Goal: Task Accomplishment & Management: Manage account settings

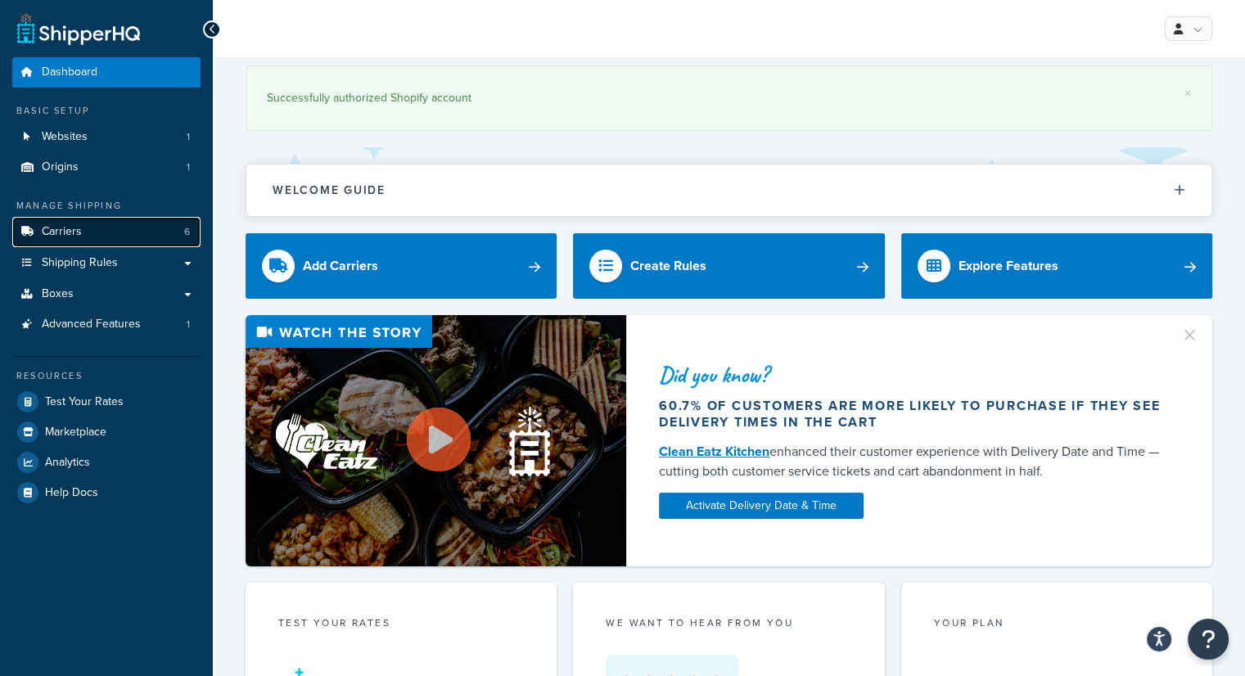
drag, startPoint x: 85, startPoint y: 236, endPoint x: 101, endPoint y: 237, distance: 16.4
click at [85, 236] on link "Carriers 6" at bounding box center [106, 232] width 188 height 30
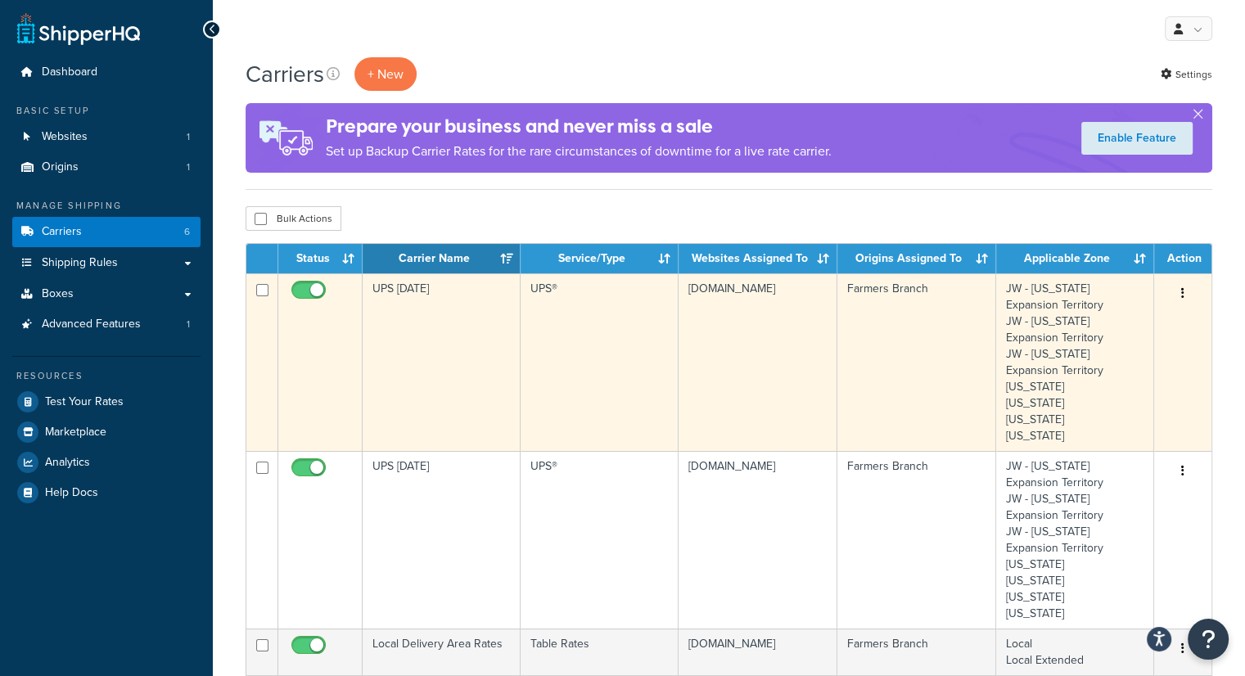
click at [423, 315] on td "UPS [DATE]" at bounding box center [442, 362] width 158 height 178
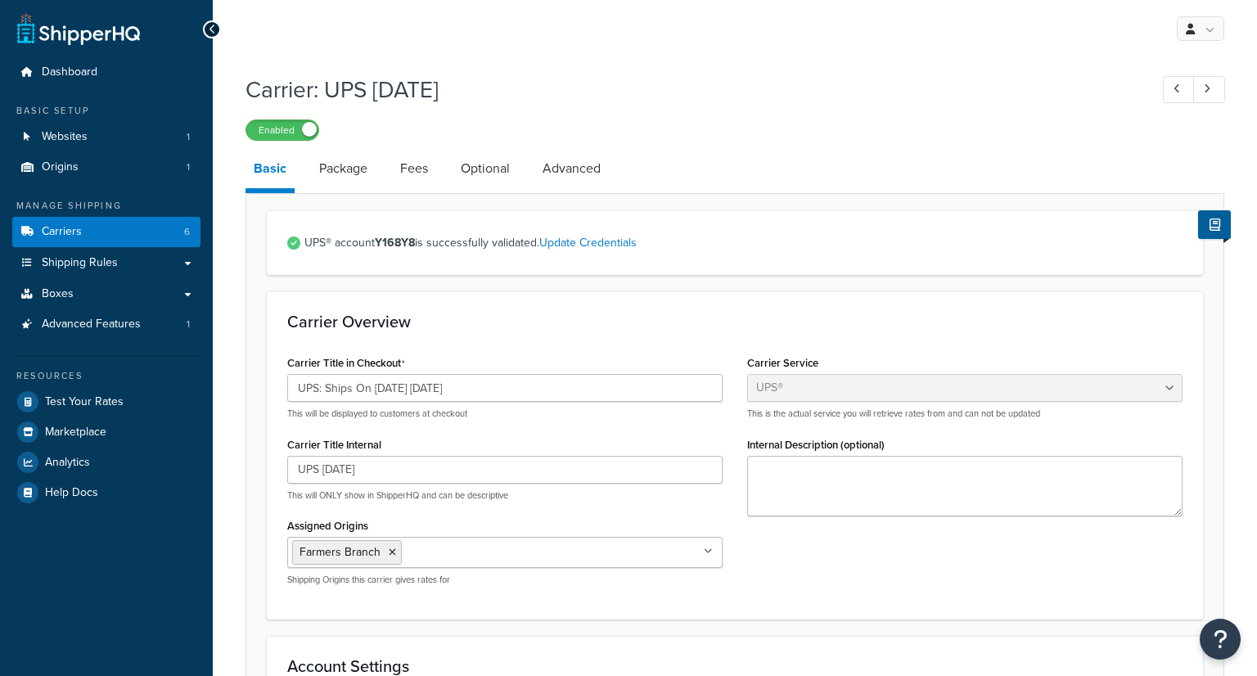
select select "ups"
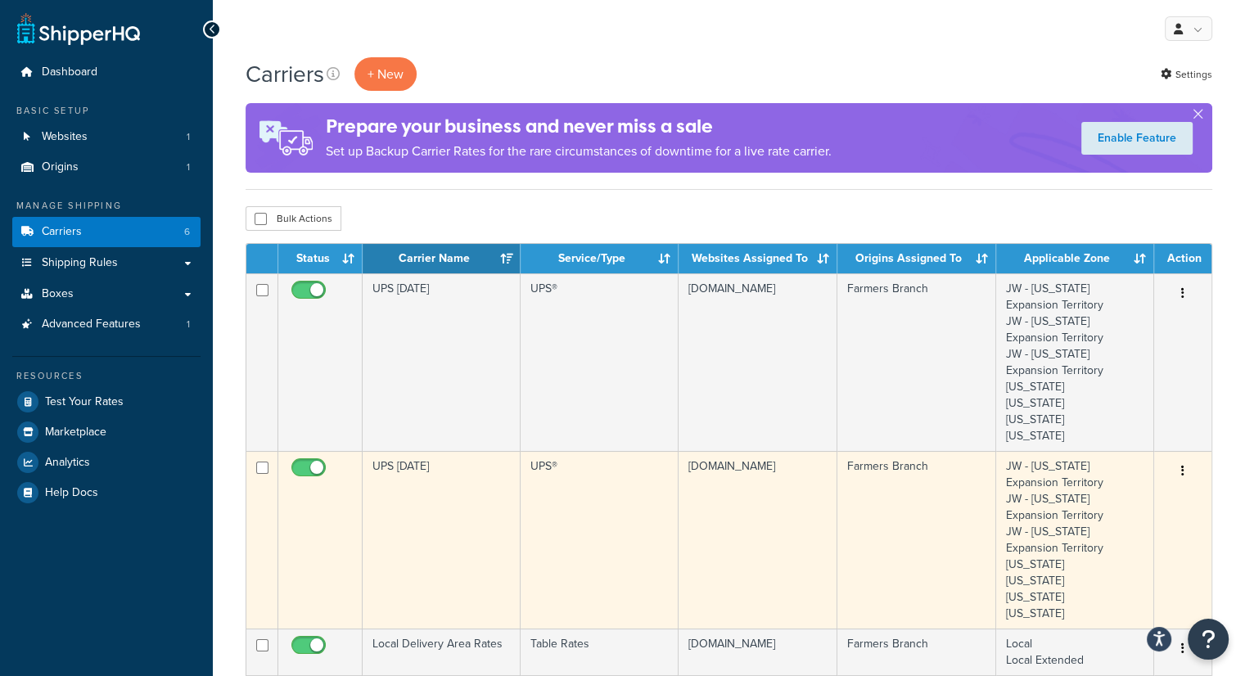
click at [441, 492] on td "UPS [DATE]" at bounding box center [442, 540] width 158 height 178
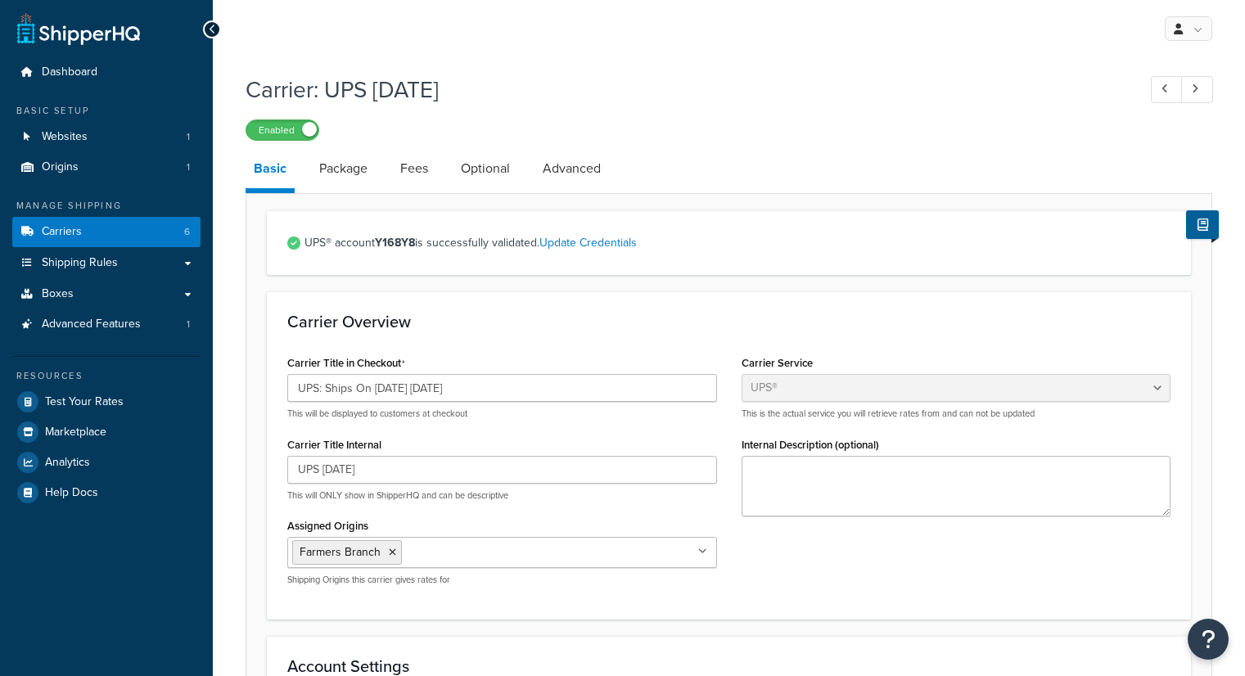
select select "ups"
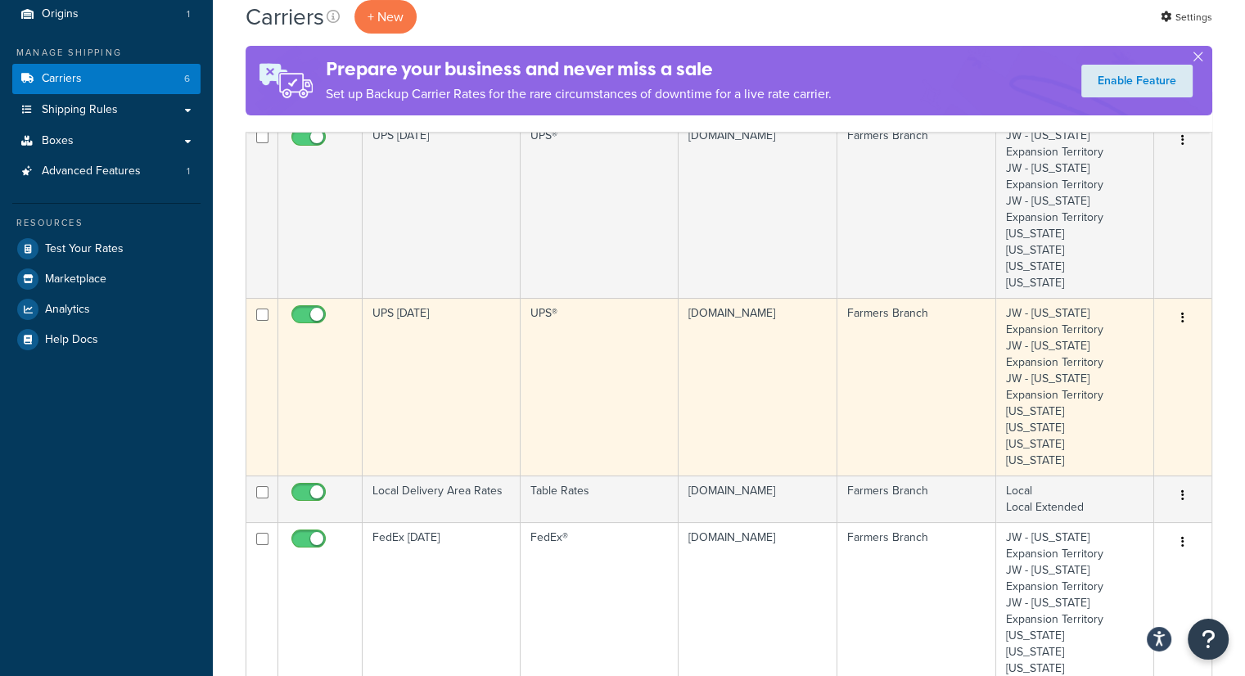
scroll to position [164, 0]
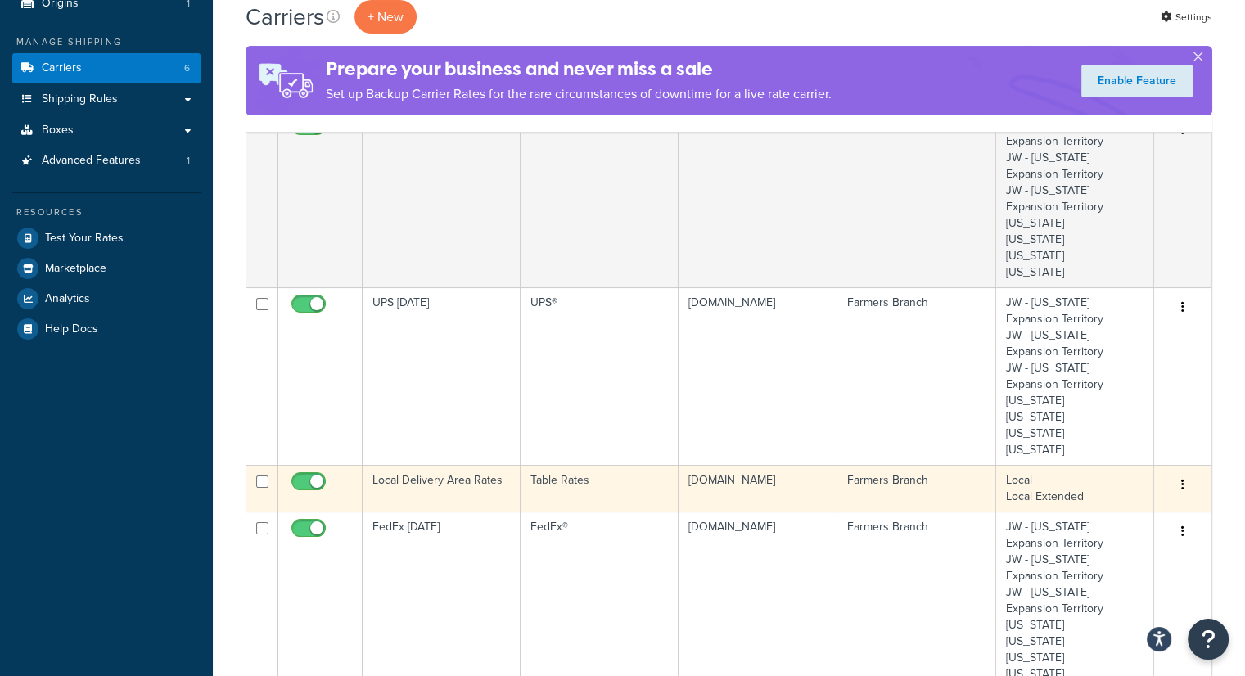
click at [448, 476] on td "Local Delivery Area Rates" at bounding box center [442, 488] width 158 height 47
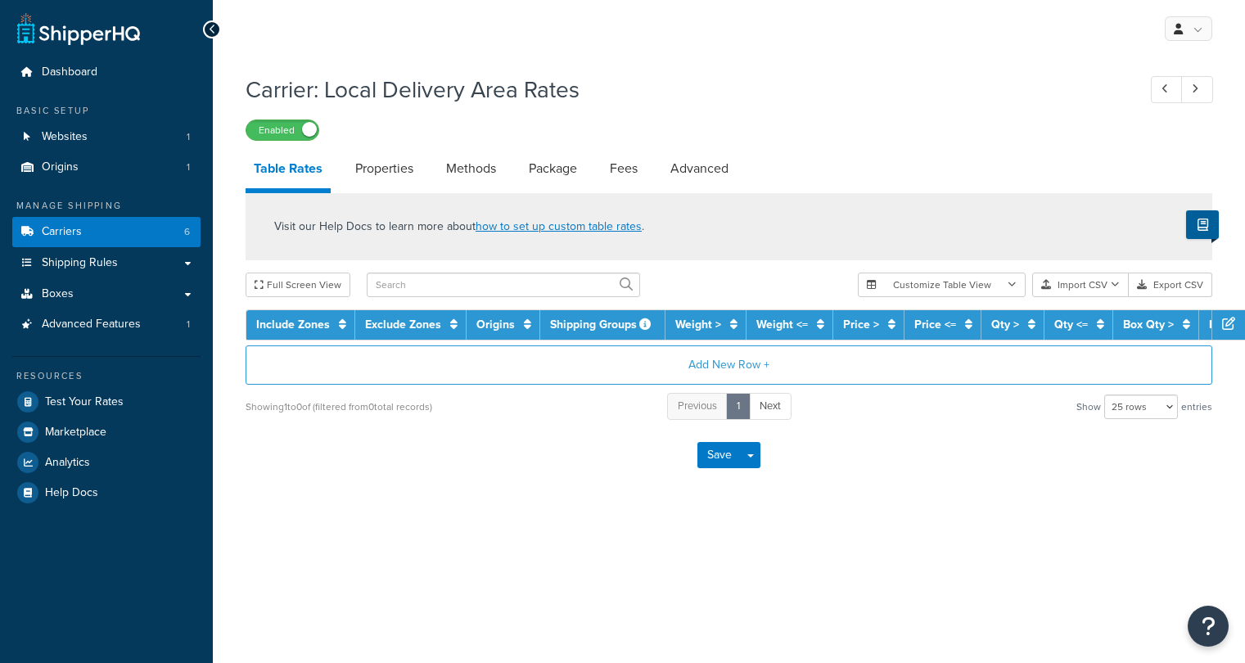
select select "25"
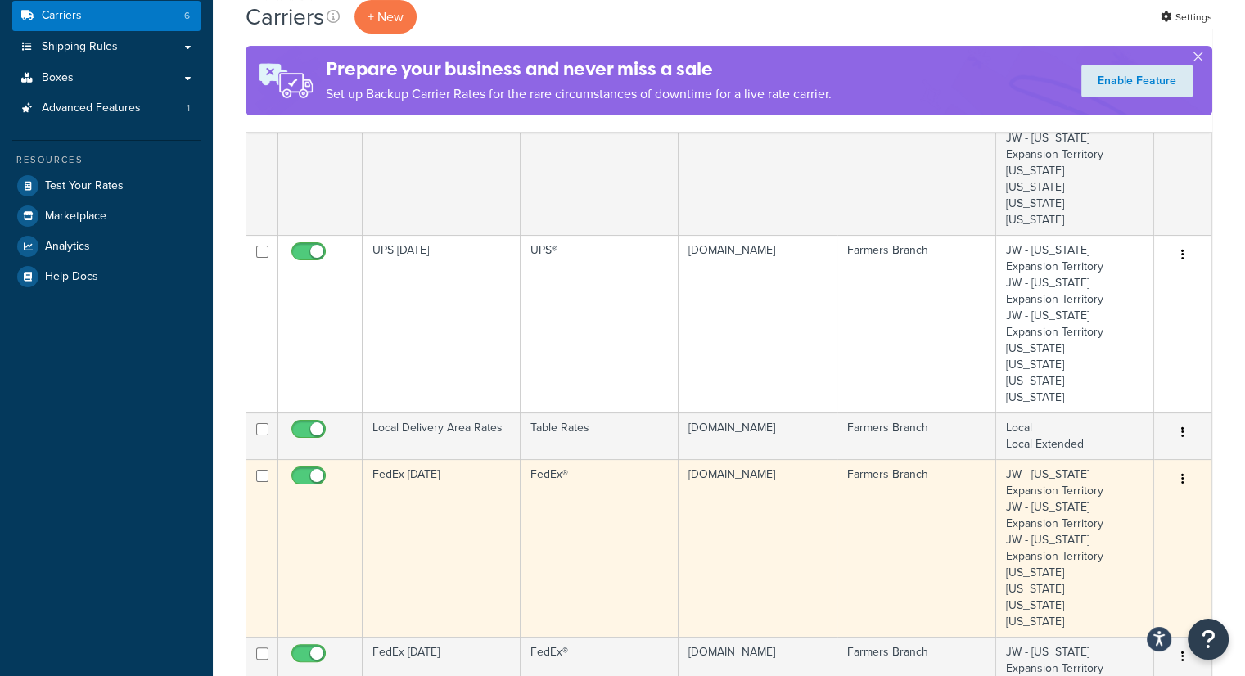
scroll to position [246, 0]
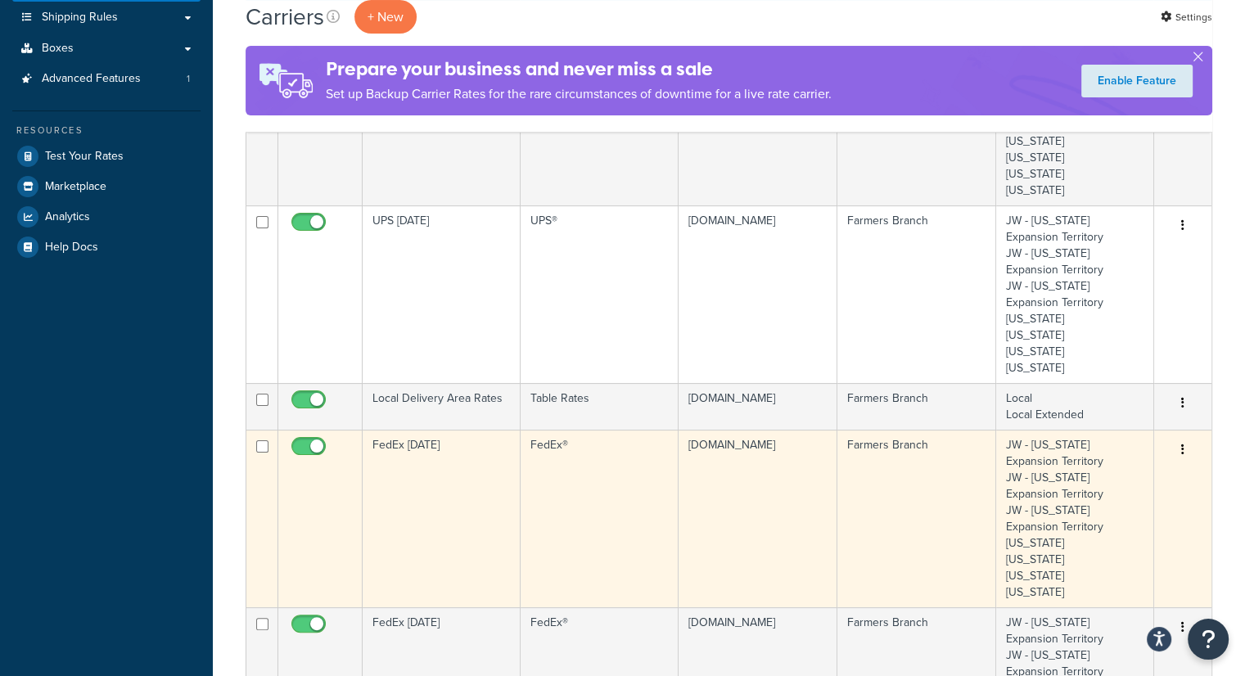
click at [417, 469] on td "FedEx Tuesday" at bounding box center [442, 519] width 158 height 178
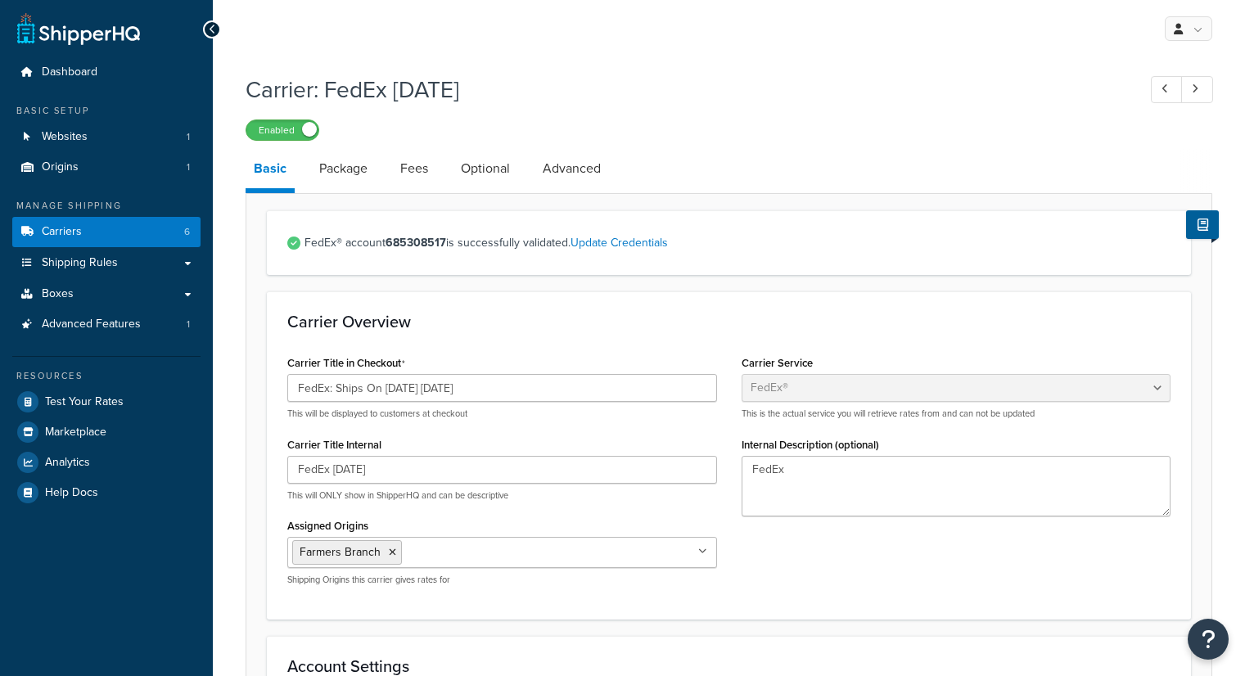
select select "fedEx"
select select "REGULAR_PICKUP"
select select "YOUR_PACKAGING"
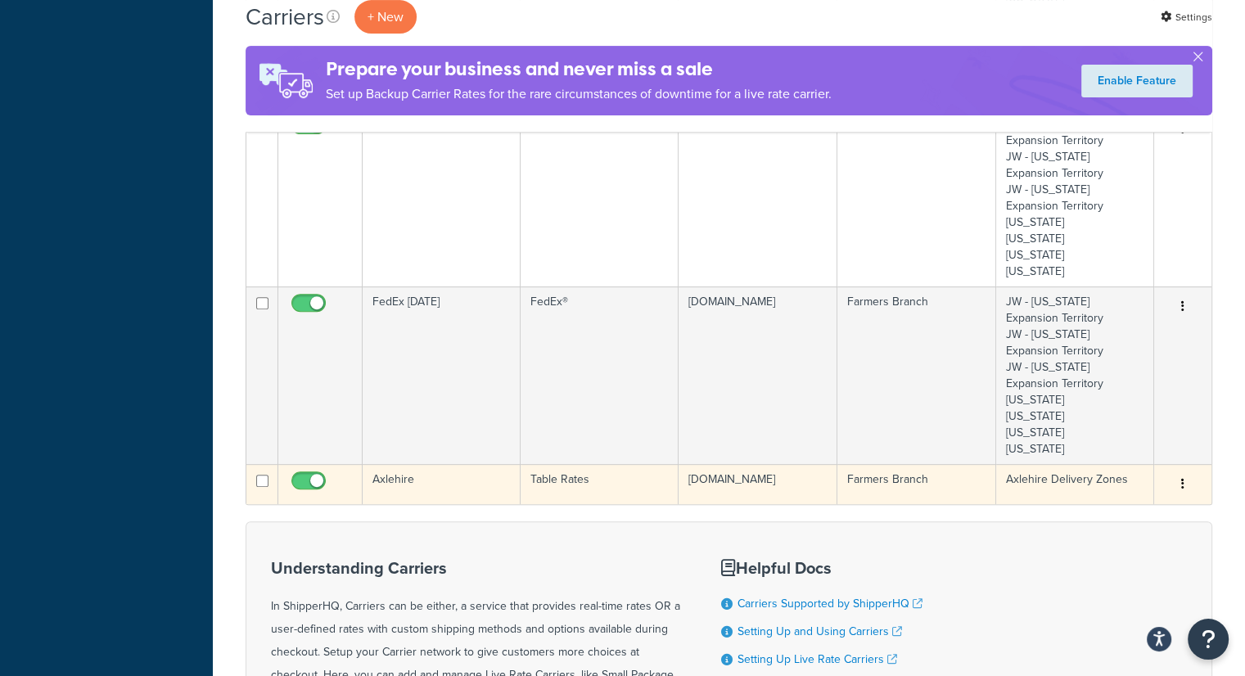
scroll to position [573, 0]
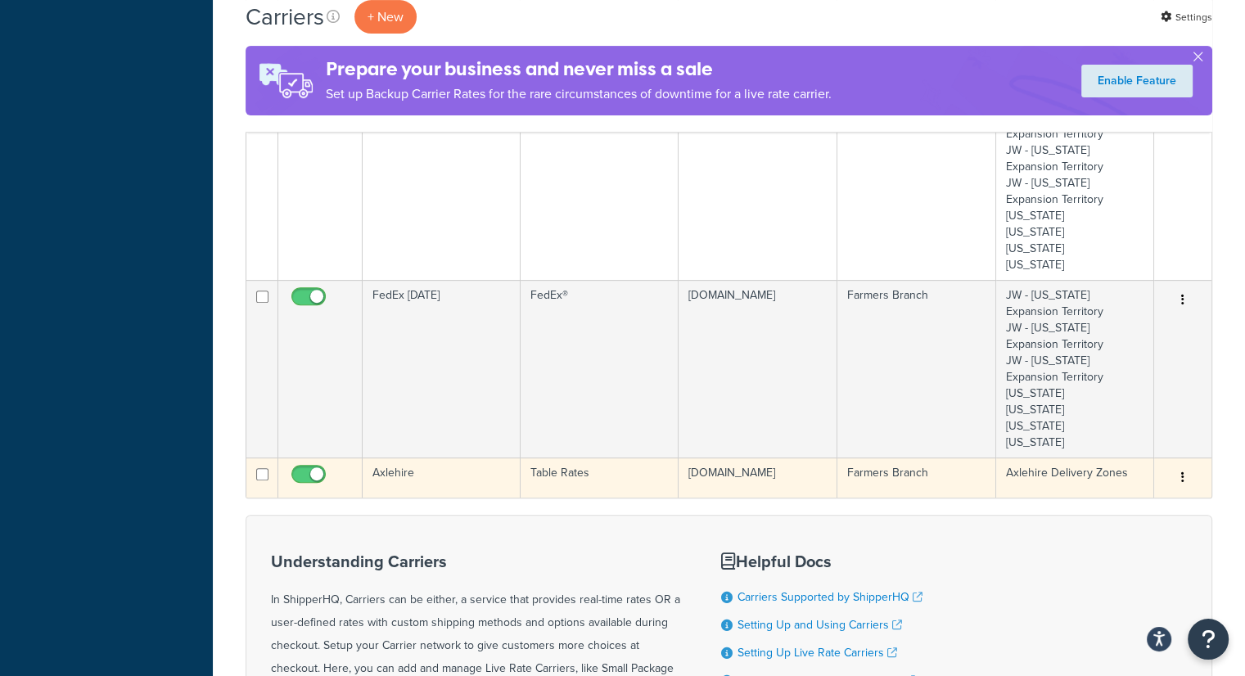
click at [440, 475] on td "Axlehire" at bounding box center [442, 478] width 158 height 40
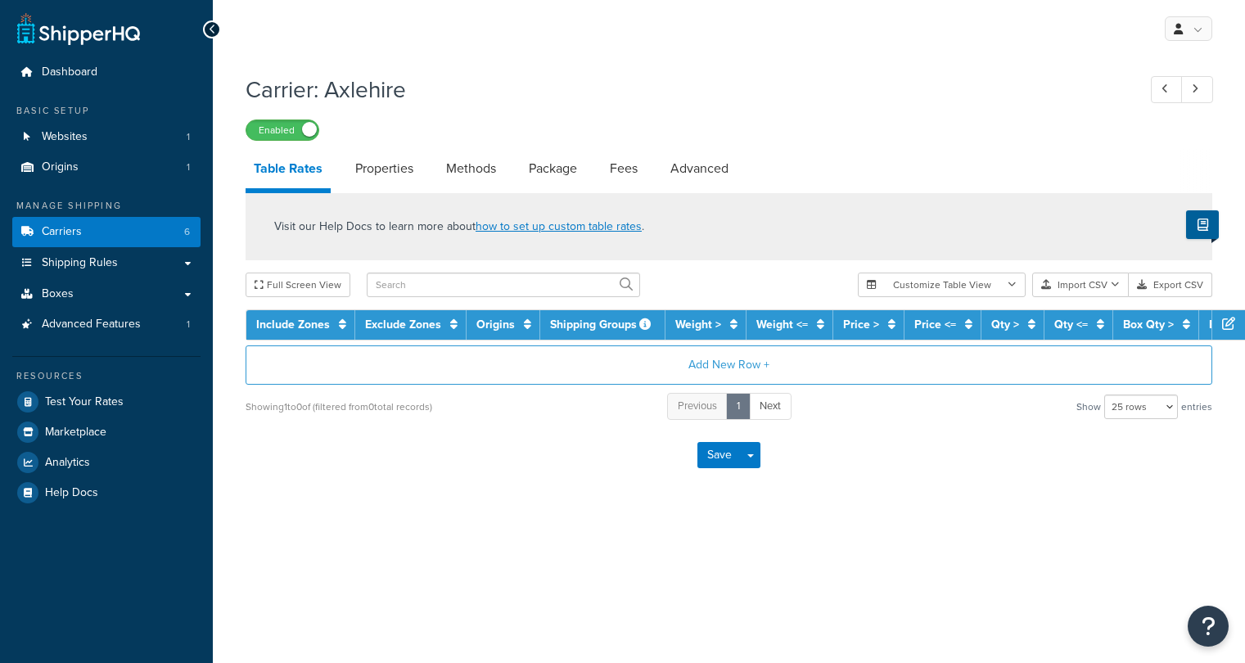
select select "25"
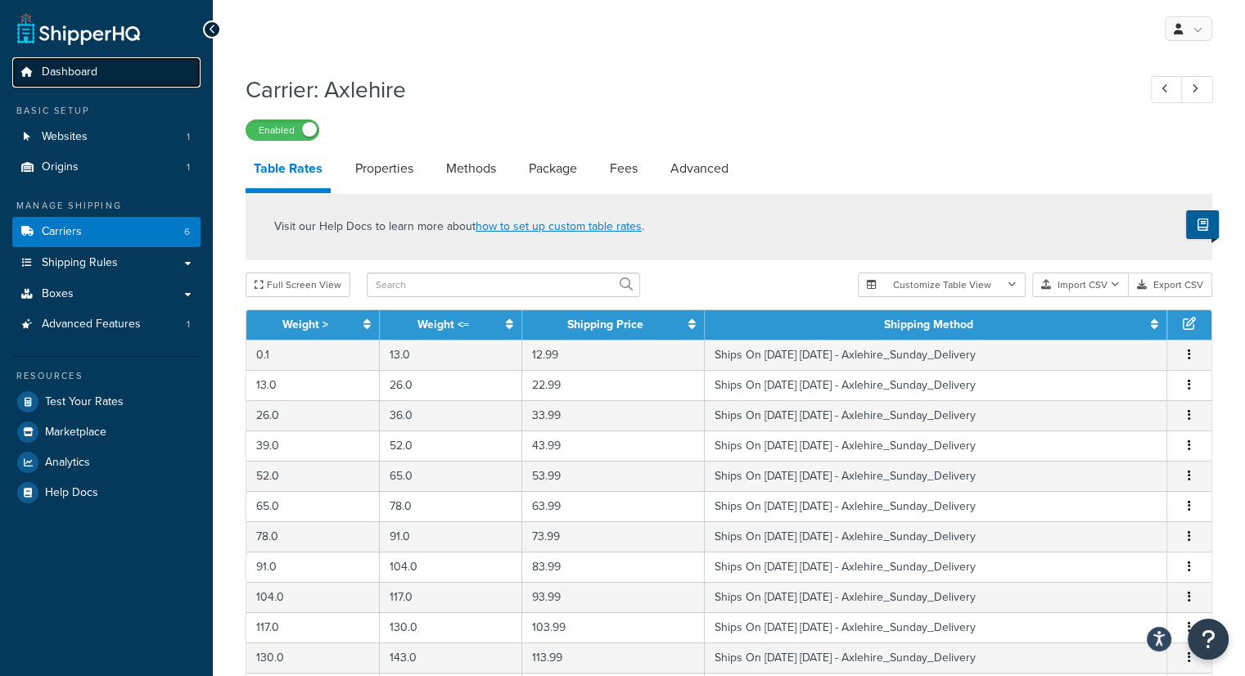
click at [88, 77] on span "Dashboard" at bounding box center [70, 72] width 56 height 14
